Goal: Transaction & Acquisition: Download file/media

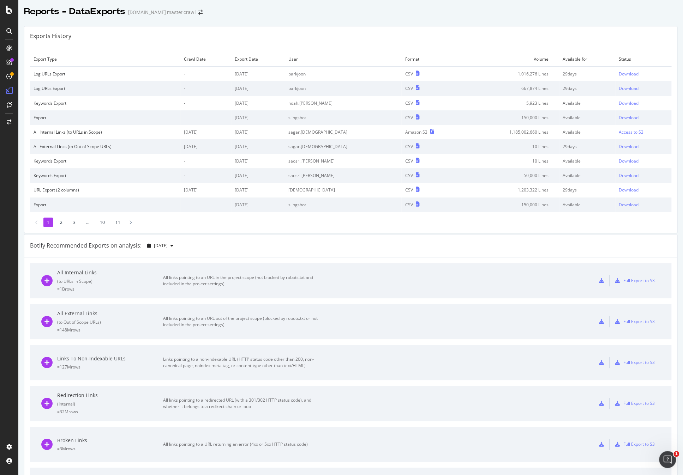
click at [510, 18] on div at bounding box center [350, 19] width 665 height 3
click at [627, 45] on div "Exports History" at bounding box center [350, 36] width 653 height 20
click at [623, 88] on div "Download" at bounding box center [629, 88] width 20 height 6
click at [501, 33] on div "Exports History" at bounding box center [350, 36] width 653 height 20
click at [620, 74] on div "Download" at bounding box center [629, 74] width 20 height 6
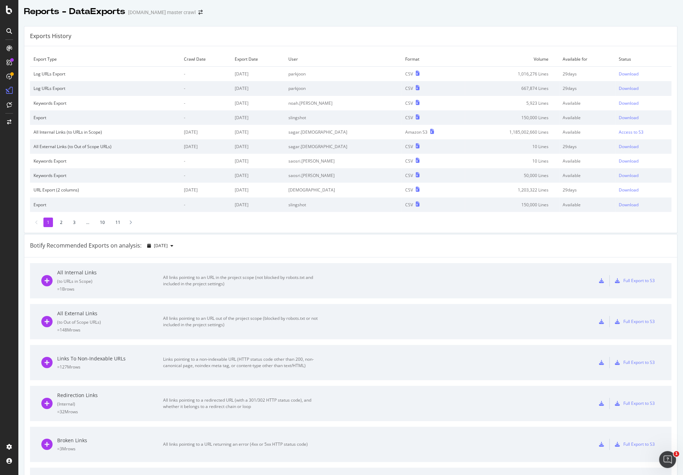
click at [523, 33] on div "Exports History" at bounding box center [350, 36] width 653 height 20
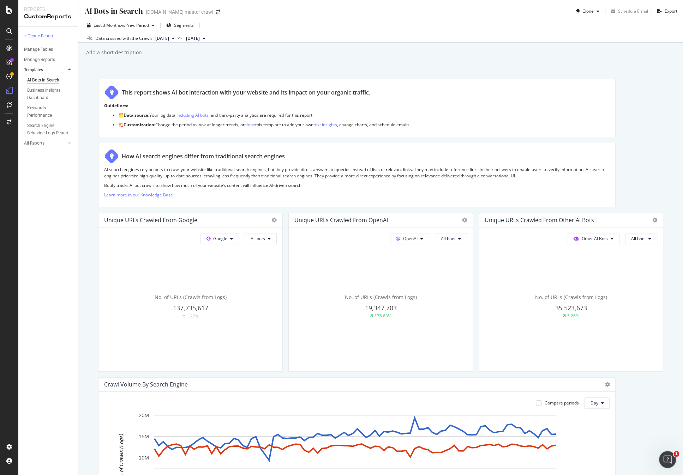
scroll to position [455, 0]
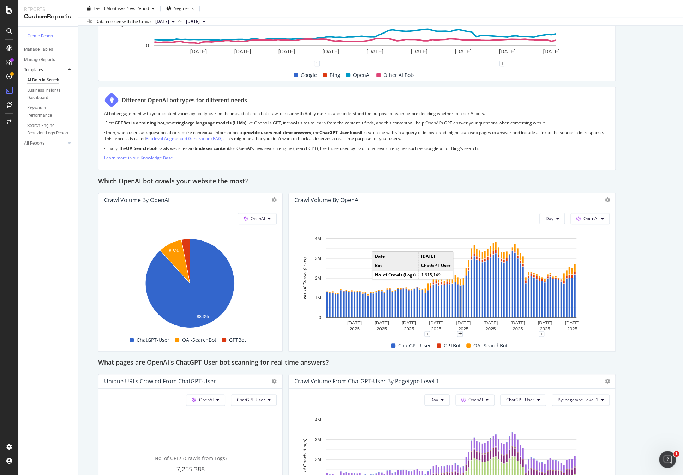
click at [460, 289] on rect "A chart." at bounding box center [460, 301] width 1 height 31
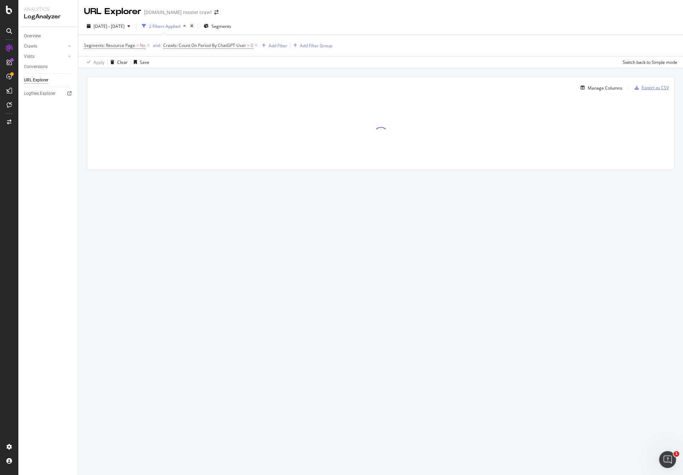
click at [651, 89] on div "Export as CSV" at bounding box center [655, 88] width 27 height 6
click at [48, 119] on div "DataExports" at bounding box center [40, 120] width 28 height 7
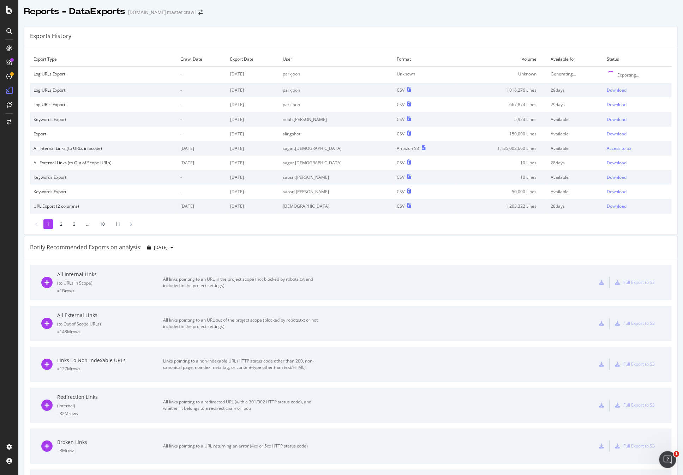
click at [586, 32] on div "Exports History" at bounding box center [350, 36] width 653 height 20
click at [522, 37] on div "Exports History" at bounding box center [350, 36] width 653 height 20
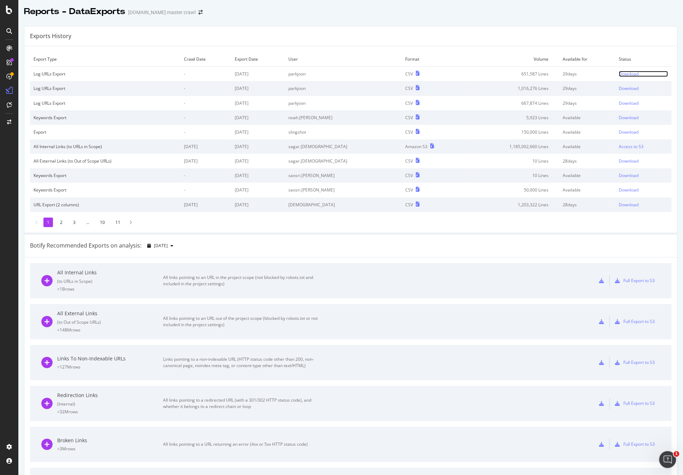
click at [625, 74] on div "Download" at bounding box center [629, 74] width 20 height 6
click at [487, 22] on div "Exports History Export Type Crawl Date Export Date User Format Volume Available…" at bounding box center [350, 373] width 665 height 706
click at [595, 19] on div at bounding box center [350, 19] width 665 height 3
